Goal: Information Seeking & Learning: Learn about a topic

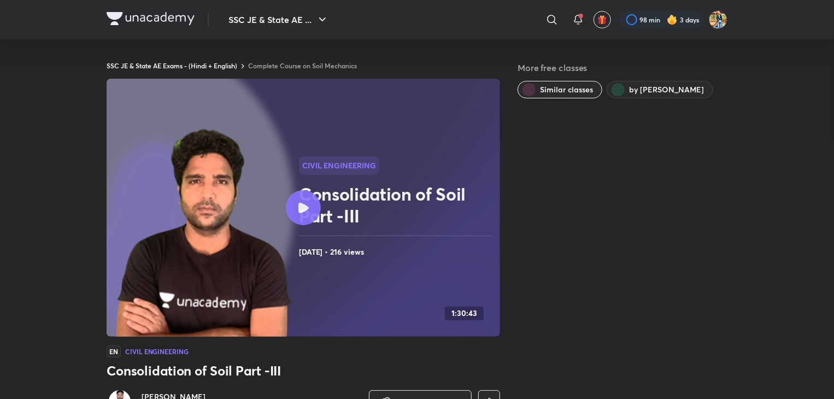
click at [299, 215] on div at bounding box center [303, 207] width 35 height 35
